Goal: Navigation & Orientation: Find specific page/section

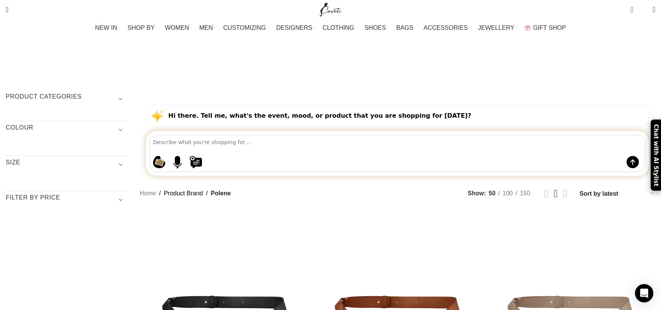
scroll to position [15, 0]
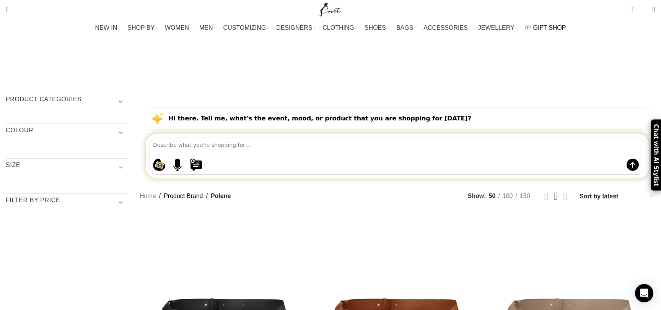
click at [536, 25] on span "GIFT SHOP" at bounding box center [549, 27] width 33 height 7
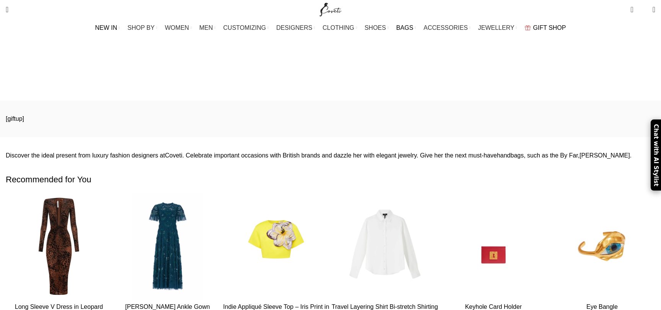
click at [398, 28] on span "BAGS" at bounding box center [404, 27] width 17 height 7
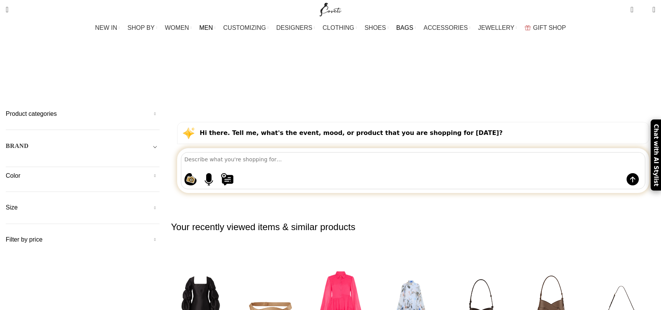
click at [213, 28] on span "MEN" at bounding box center [206, 27] width 14 height 7
